Goal: Task Accomplishment & Management: Complete application form

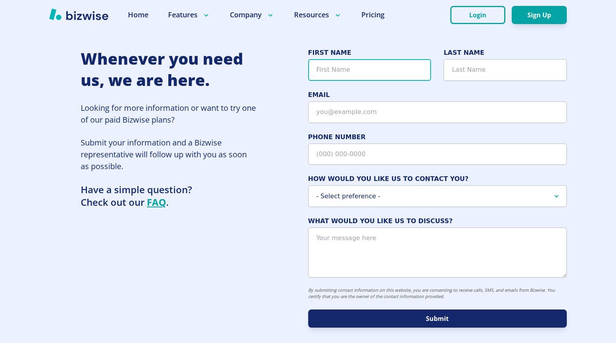
click at [338, 67] on input "FIRST NAME" at bounding box center [369, 70] width 123 height 22
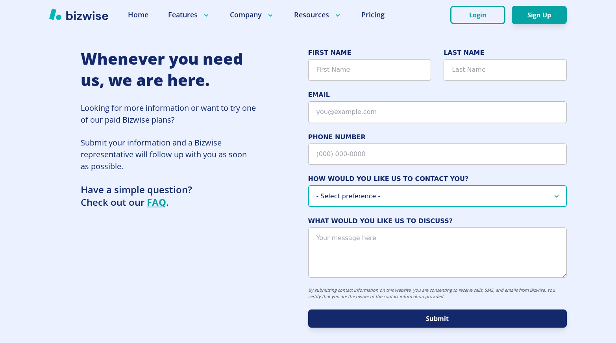
click at [415, 202] on select "- Select preference - Phone Text Email" at bounding box center [437, 196] width 259 height 22
select select "Email"
click at [308, 185] on select "- Select preference - Phone Text Email" at bounding box center [437, 196] width 259 height 22
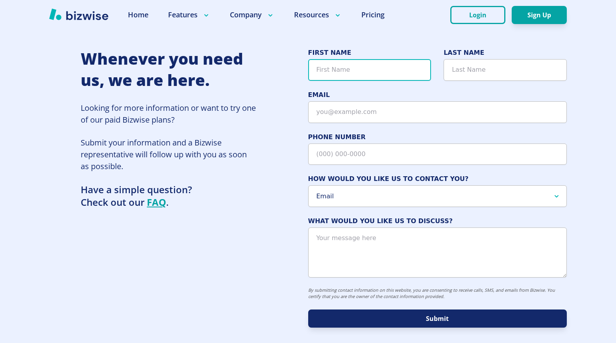
click at [328, 74] on input "FIRST NAME" at bounding box center [369, 70] width 123 height 22
type input "[PERSON_NAME]"
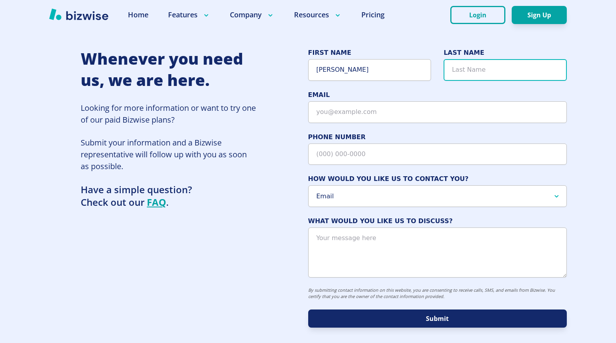
click at [473, 70] on input "LAST NAME" at bounding box center [505, 70] width 123 height 22
type input "[PERSON_NAME]"
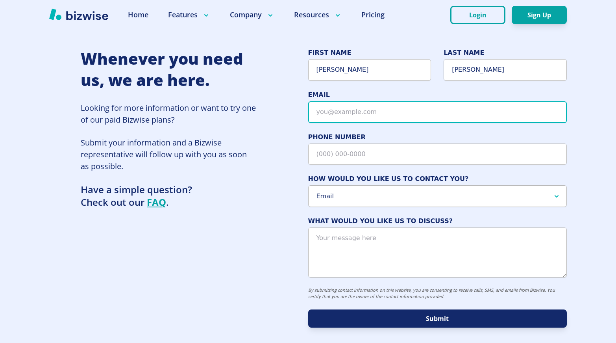
click at [355, 104] on input "EMAIL" at bounding box center [437, 112] width 259 height 22
type input "[PERSON_NAME][EMAIL_ADDRESS][DOMAIN_NAME]"
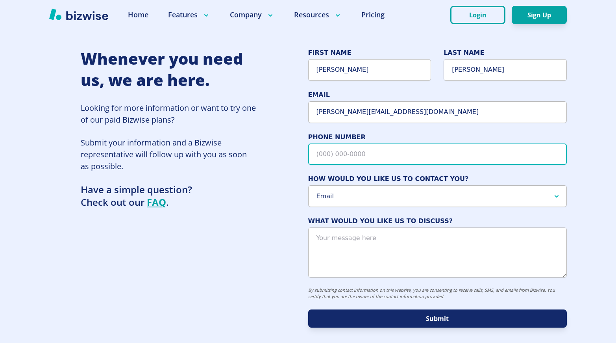
click at [332, 158] on input "PHONE NUMBER" at bounding box center [437, 154] width 259 height 22
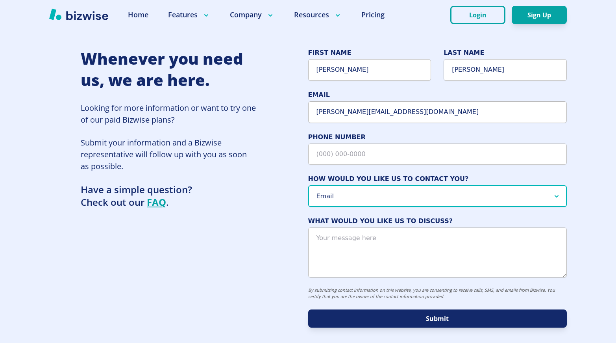
click at [418, 195] on select "- Select preference - Phone Text Email" at bounding box center [437, 196] width 259 height 22
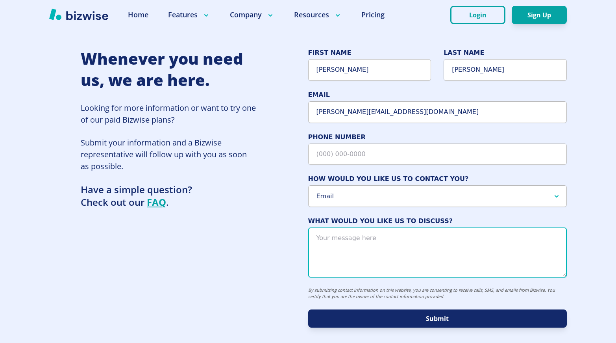
click at [363, 240] on textarea "WHAT WOULD YOU LIKE US TO DISCUSS?" at bounding box center [437, 252] width 259 height 50
click at [372, 246] on textarea "WHAT WOULD YOU LIKE US TO DISCUSS?" at bounding box center [437, 252] width 259 height 50
paste textarea "I work at a commercial real estate company, and we’re looking to create website…"
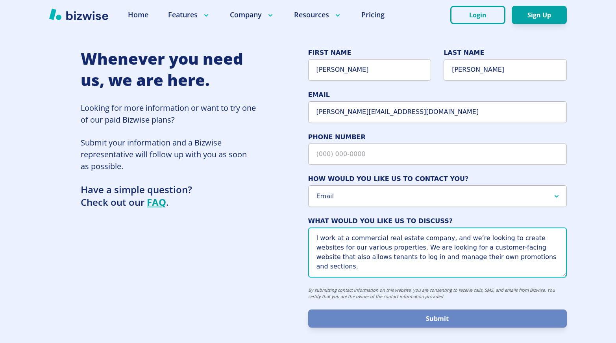
type textarea "I work at a commercial real estate company, and we’re looking to create website…"
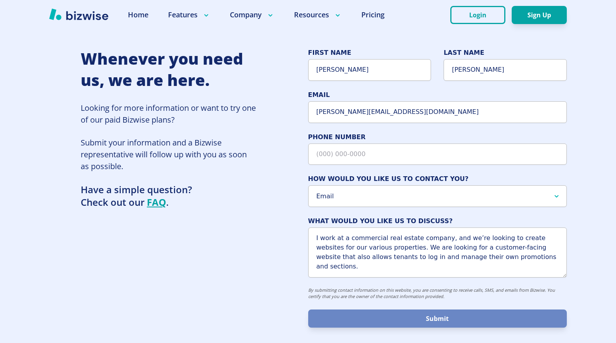
click at [371, 315] on button "Submit" at bounding box center [437, 318] width 259 height 18
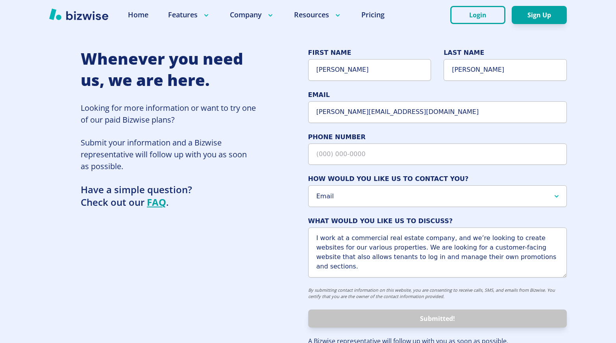
select select
